Goal: Find contact information: Find contact information

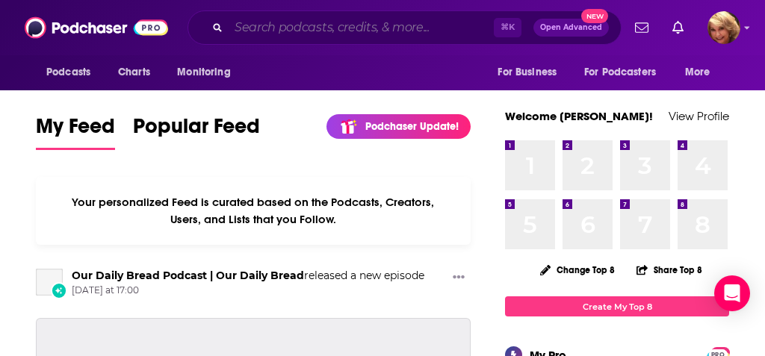
click at [249, 26] on input "Search podcasts, credits, & more..." at bounding box center [360, 28] width 265 height 24
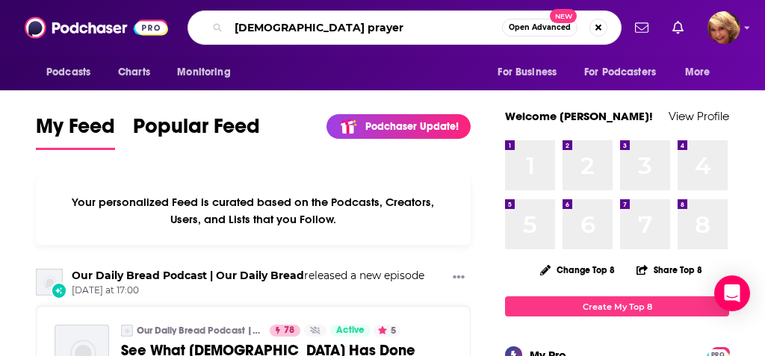
type input "[DEMOGRAPHIC_DATA] prayer"
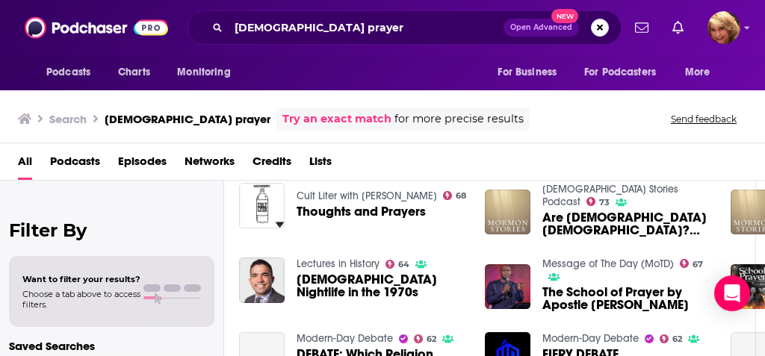
scroll to position [248, 9]
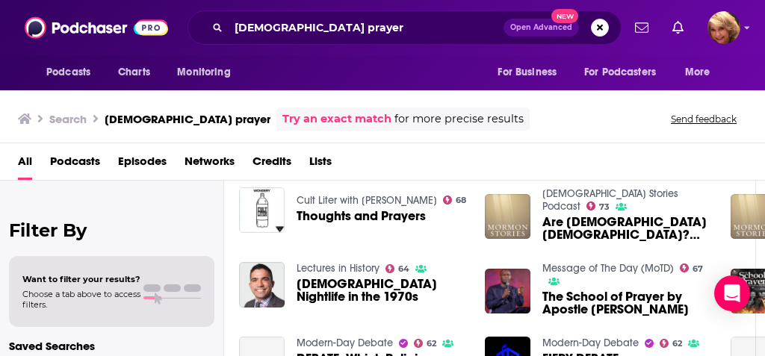
click at [308, 239] on div "Cult Liter with [PERSON_NAME] 68 Thoughts and Prayers" at bounding box center [353, 217] width 228 height 60
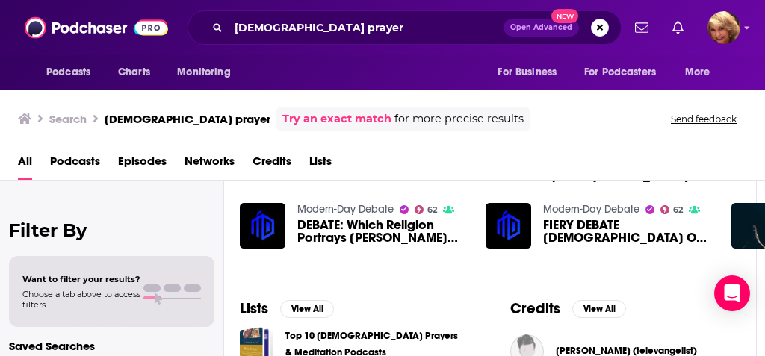
scroll to position [377, 8]
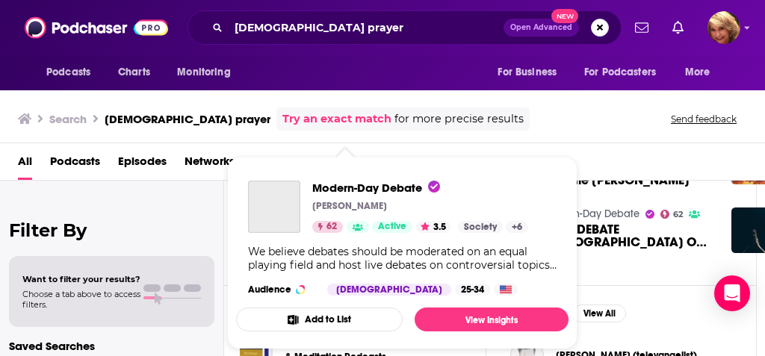
click at [337, 212] on div "Modern-Day Debate [PERSON_NAME] 62 Active 3.5 Categories Society Culture Scienc…" at bounding box center [420, 207] width 216 height 52
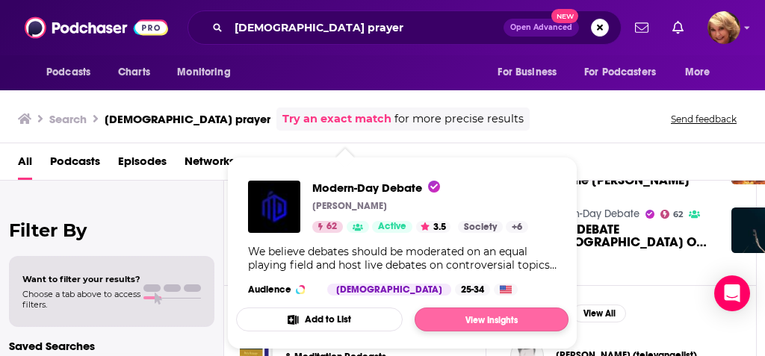
click at [499, 323] on link "View Insights" at bounding box center [491, 320] width 154 height 24
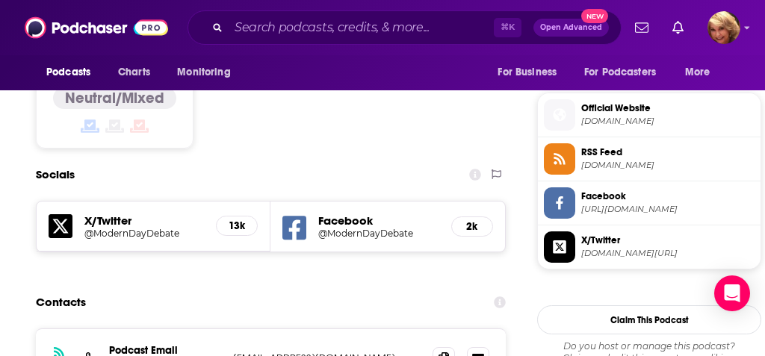
scroll to position [1174, 1]
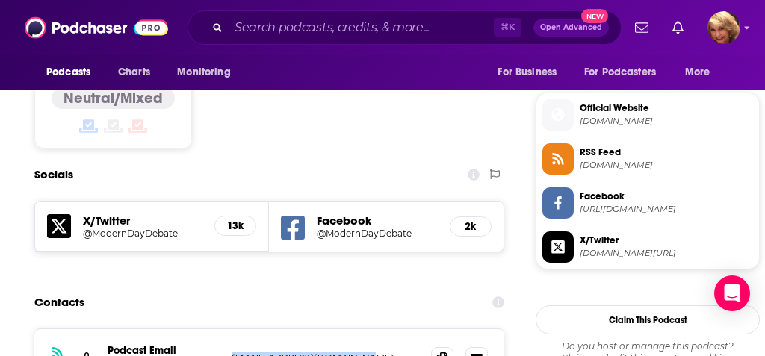
drag, startPoint x: 386, startPoint y: 311, endPoint x: 229, endPoint y: 312, distance: 156.8
click at [229, 329] on div "RSS Podcast Email [PERSON_NAME] [EMAIL_ADDRESS][DOMAIN_NAME] [EMAIL_ADDRESS][DO…" at bounding box center [269, 358] width 470 height 58
copy p "[EMAIL_ADDRESS][DOMAIN_NAME]"
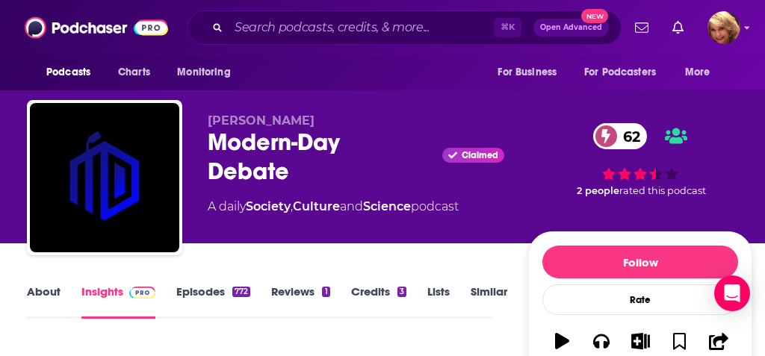
scroll to position [0, 9]
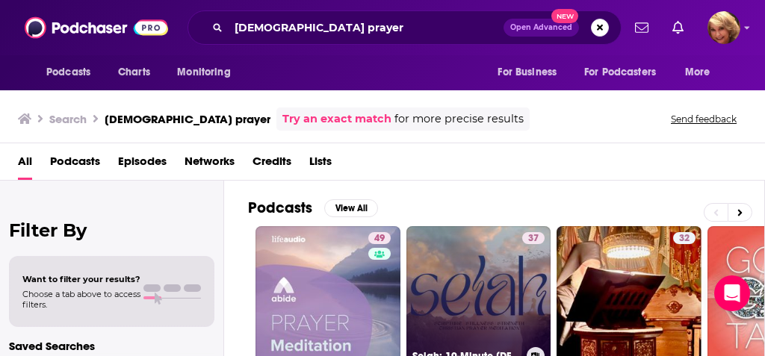
click at [480, 284] on link "37 Selah: 10-Minute [DEMOGRAPHIC_DATA] Prayer Meditations" at bounding box center [478, 298] width 145 height 145
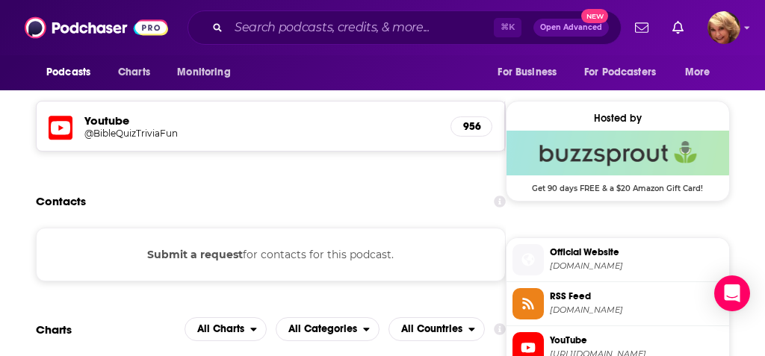
scroll to position [1048, 0]
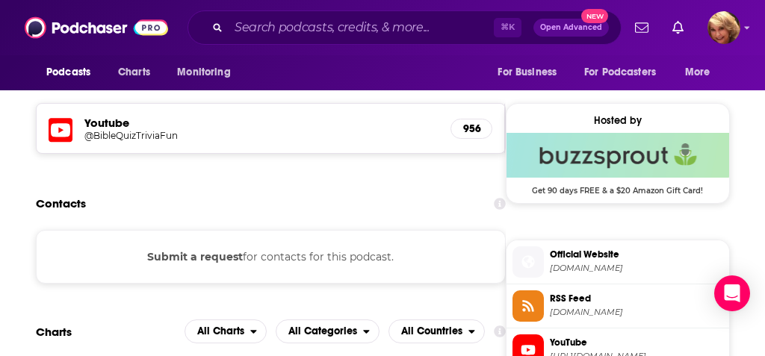
click at [341, 256] on div "Submit a request for contacts for this podcast." at bounding box center [271, 257] width 470 height 54
click at [217, 256] on button "Submit a request" at bounding box center [195, 257] width 96 height 16
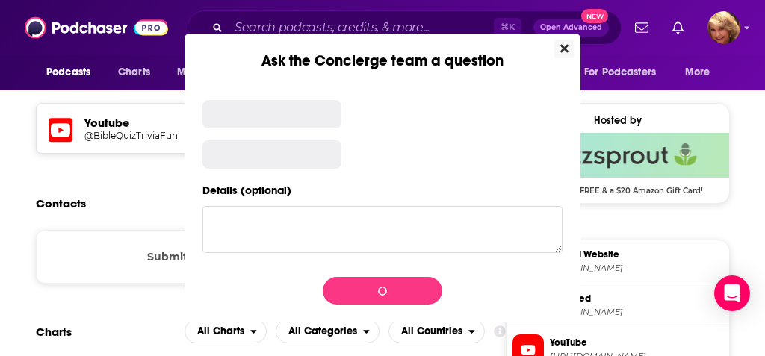
scroll to position [0, 0]
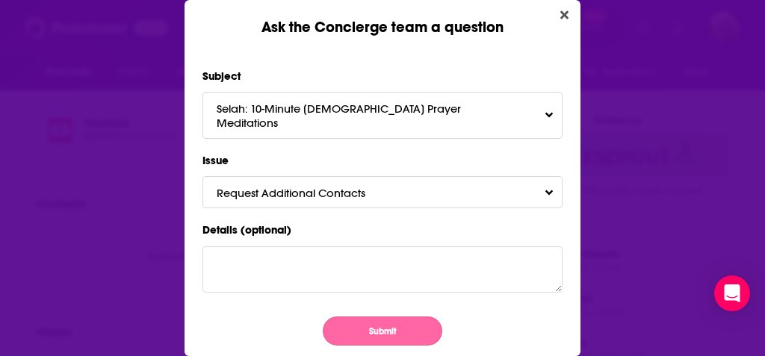
click at [374, 318] on button "Submit" at bounding box center [382, 331] width 119 height 29
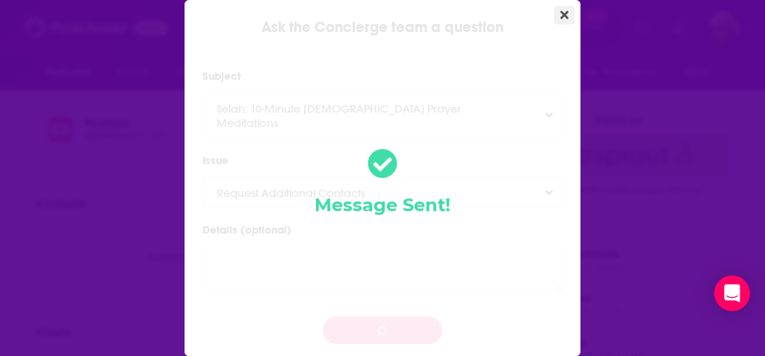
click at [563, 18] on icon "Close" at bounding box center [564, 15] width 8 height 8
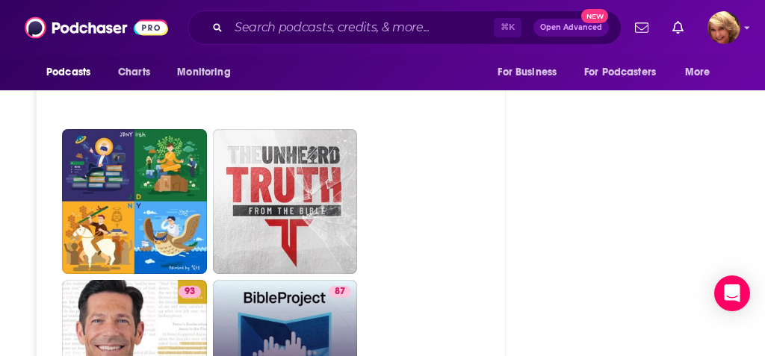
scroll to position [2360, 0]
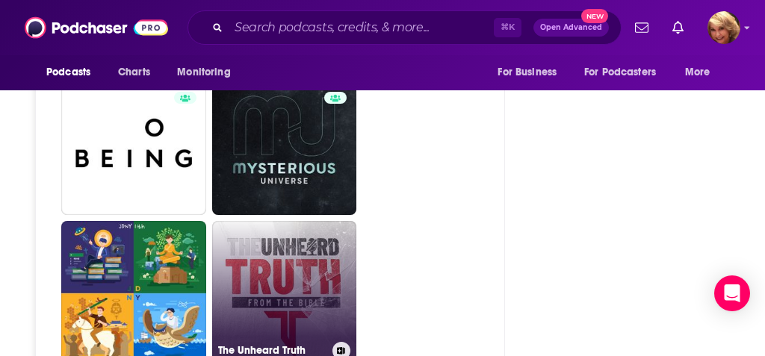
click at [294, 261] on link "The Unheard Truth" at bounding box center [284, 293] width 145 height 145
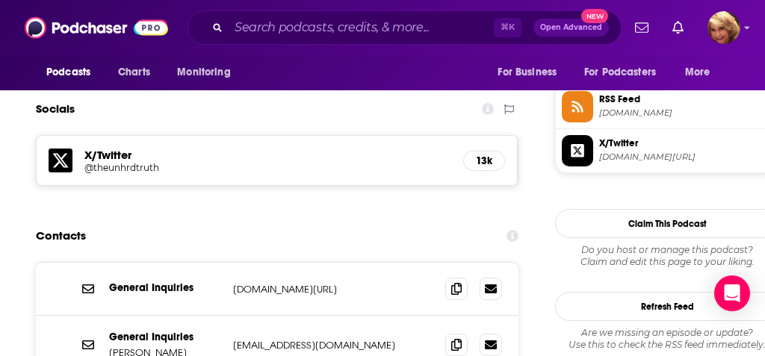
scroll to position [1364, 0]
drag, startPoint x: 386, startPoint y: 205, endPoint x: 373, endPoint y: 209, distance: 13.9
click at [373, 282] on p "[DOMAIN_NAME][URL]" at bounding box center [332, 288] width 198 height 13
click at [405, 338] on p "[EMAIL_ADDRESS][DOMAIN_NAME]" at bounding box center [332, 344] width 198 height 13
drag, startPoint x: 405, startPoint y: 264, endPoint x: 227, endPoint y: 264, distance: 178.4
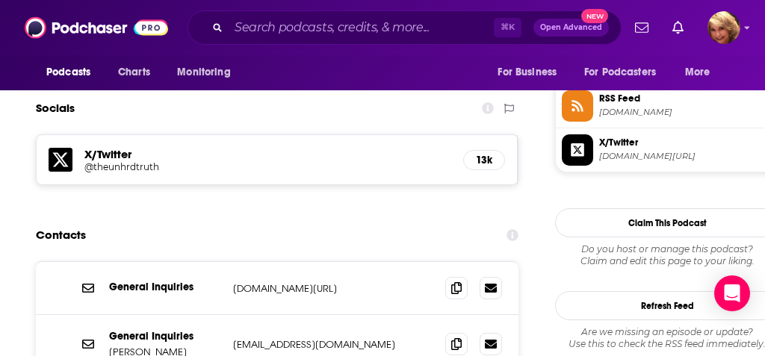
click at [227, 315] on div "General Inquiries [PERSON_NAME] [EMAIL_ADDRESS][DOMAIN_NAME] [EMAIL_ADDRESS][DO…" at bounding box center [277, 344] width 482 height 58
click at [364, 282] on p "[DOMAIN_NAME][URL]" at bounding box center [332, 288] width 198 height 13
drag, startPoint x: 411, startPoint y: 266, endPoint x: 231, endPoint y: 267, distance: 180.7
click at [231, 315] on div "General Inquiries [PERSON_NAME] [EMAIL_ADDRESS][DOMAIN_NAME] [EMAIL_ADDRESS][DO…" at bounding box center [277, 344] width 482 height 58
copy p "[EMAIL_ADDRESS][DOMAIN_NAME]"
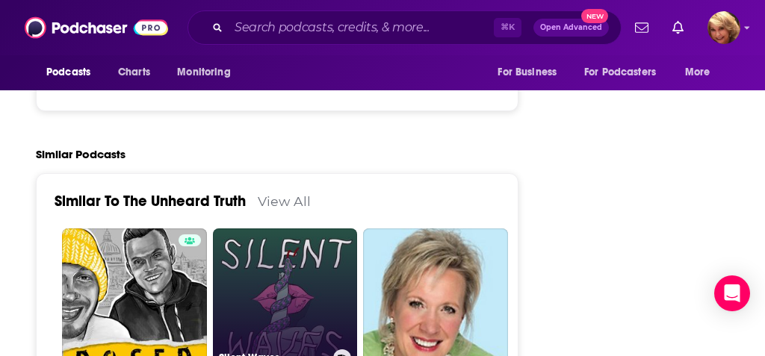
scroll to position [2589, 0]
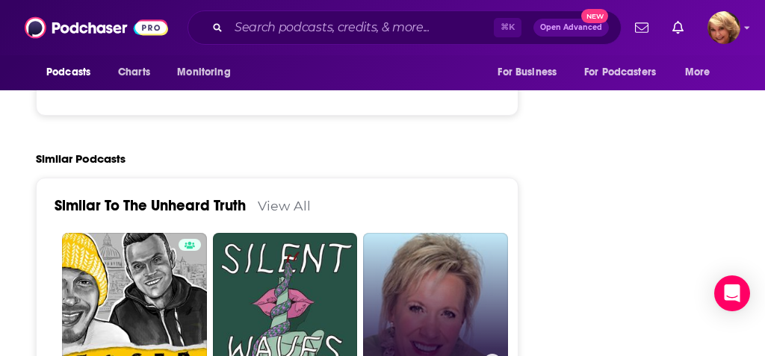
click at [423, 233] on link "Ask [PERSON_NAME]" at bounding box center [435, 305] width 145 height 145
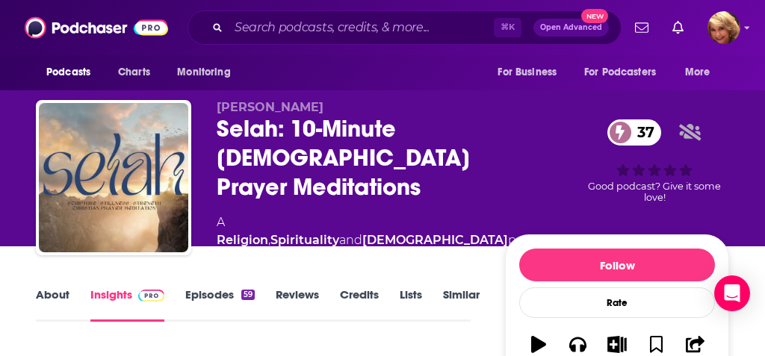
type input "[URL][DOMAIN_NAME]"
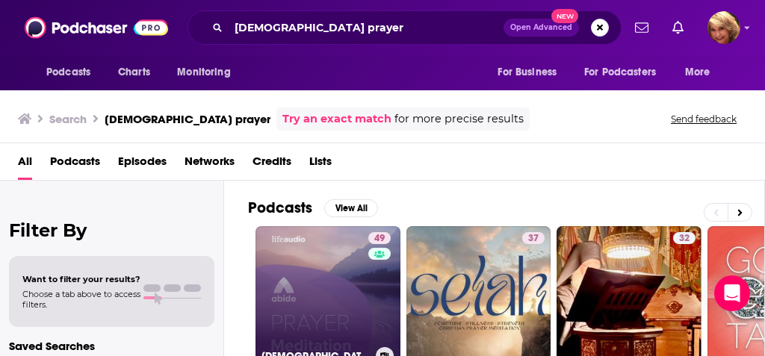
click at [323, 292] on link "49 [DEMOGRAPHIC_DATA] Prayer Meditations" at bounding box center [327, 298] width 145 height 145
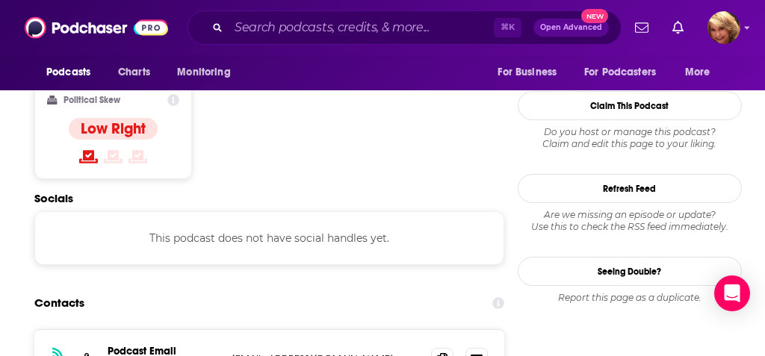
scroll to position [1304, 1]
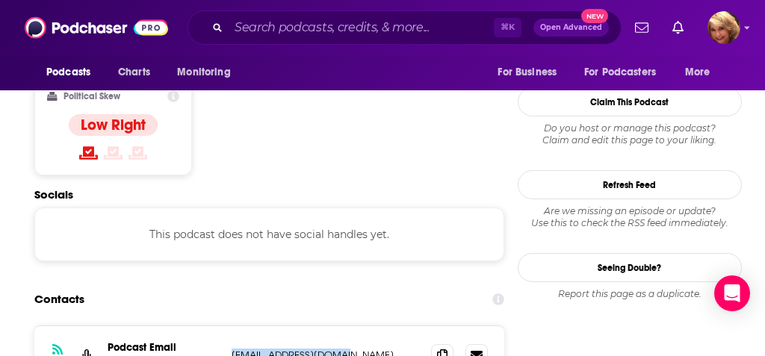
drag, startPoint x: 340, startPoint y: 244, endPoint x: 228, endPoint y: 249, distance: 112.9
click at [228, 326] on div "RSS Podcast Email support [EMAIL_ADDRESS][DOMAIN_NAME] [EMAIL_ADDRESS][DOMAIN_N…" at bounding box center [269, 355] width 470 height 58
copy p "[EMAIL_ADDRESS][DOMAIN_NAME]"
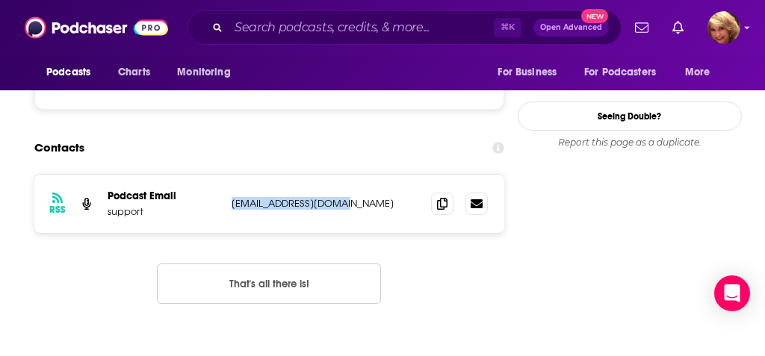
scroll to position [1418, 1]
